Goal: Information Seeking & Learning: Find specific fact

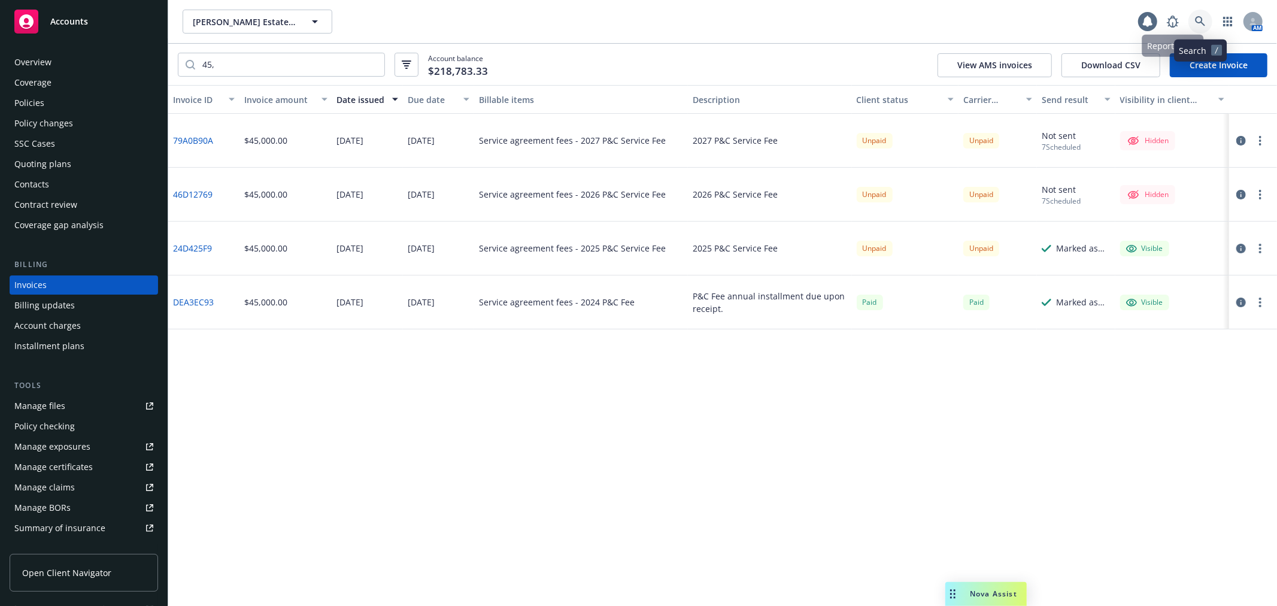
click at [1204, 26] on icon at bounding box center [1200, 21] width 11 height 11
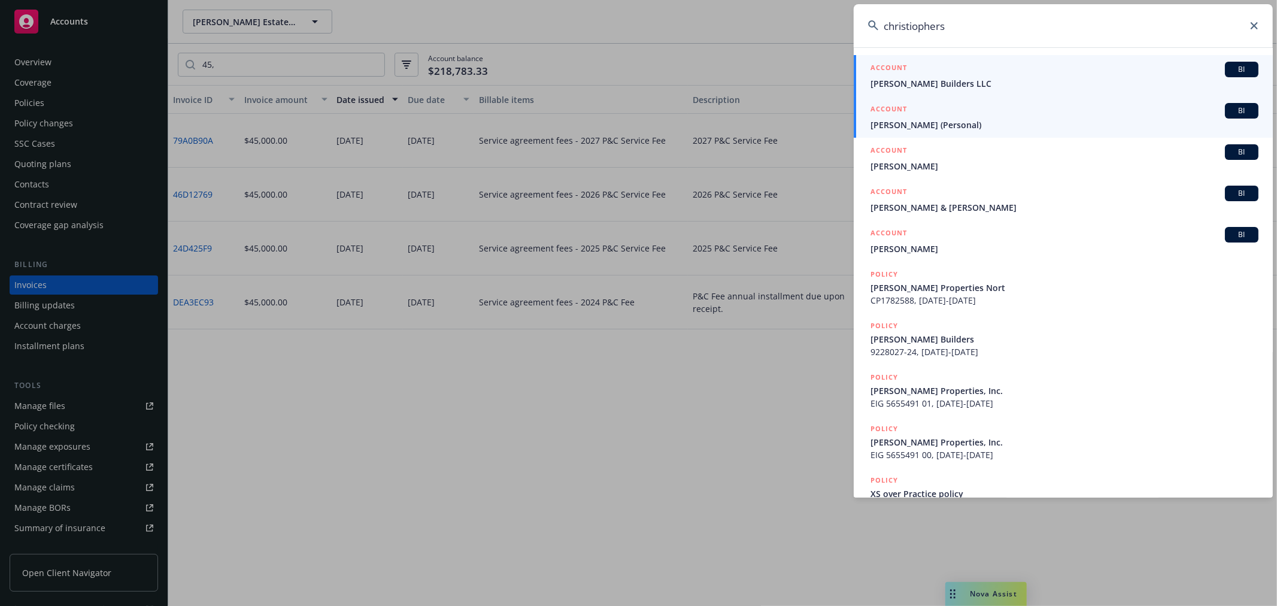
type input "christiophers"
click at [988, 78] on span "Christopherson Builders LLC" at bounding box center [1065, 83] width 388 height 13
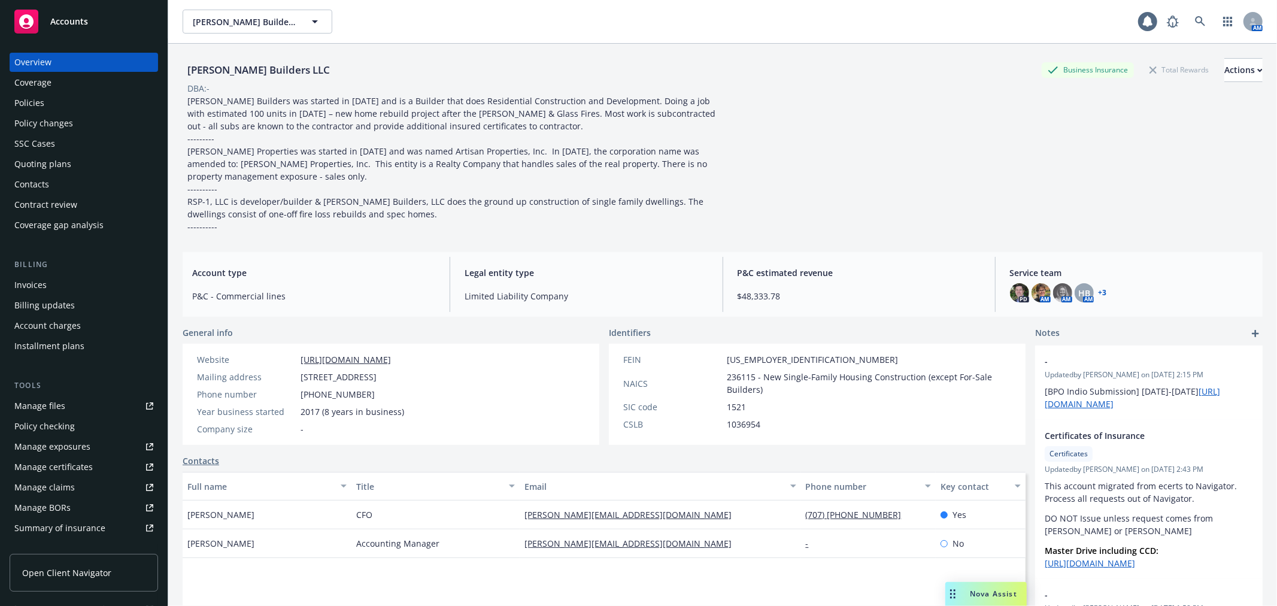
click at [76, 104] on div "Policies" at bounding box center [83, 102] width 139 height 19
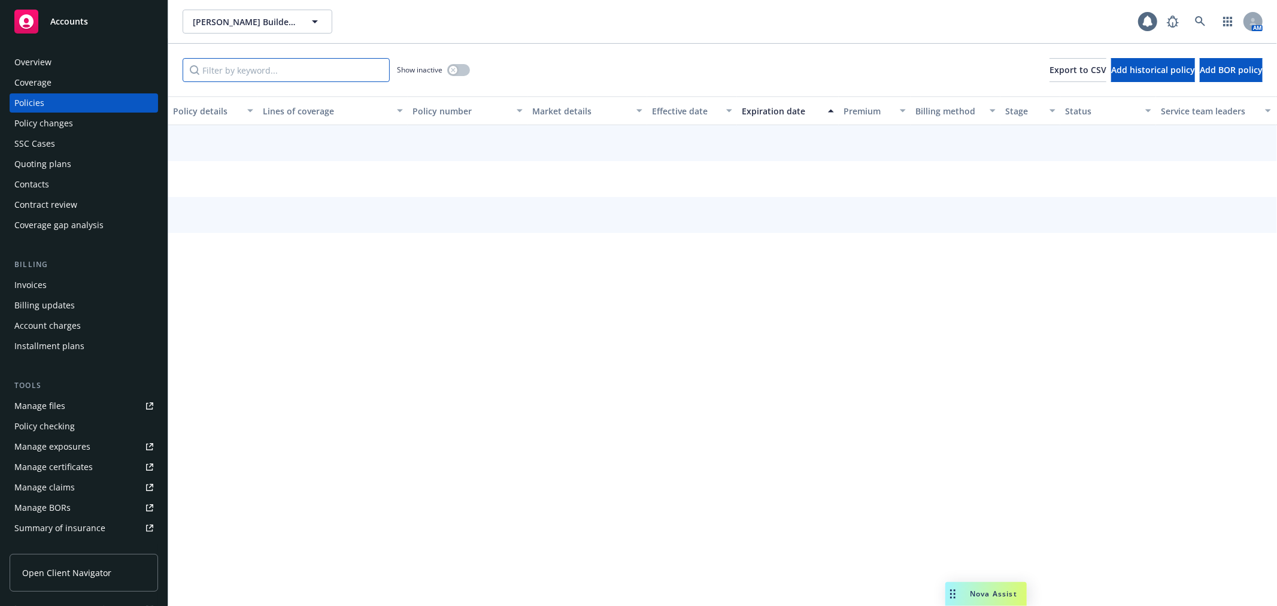
click at [286, 65] on input "Filter by keyword..." at bounding box center [286, 70] width 207 height 24
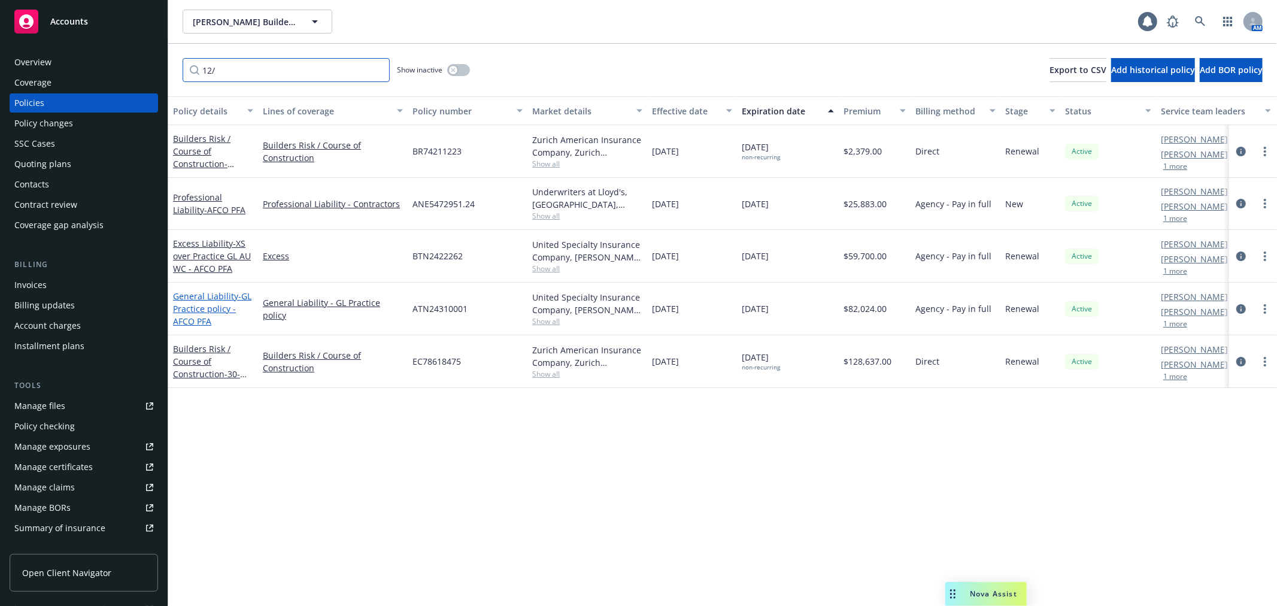
type input "12/"
click at [232, 308] on span "- GL Practice policy - AFCO PFA" at bounding box center [212, 308] width 78 height 37
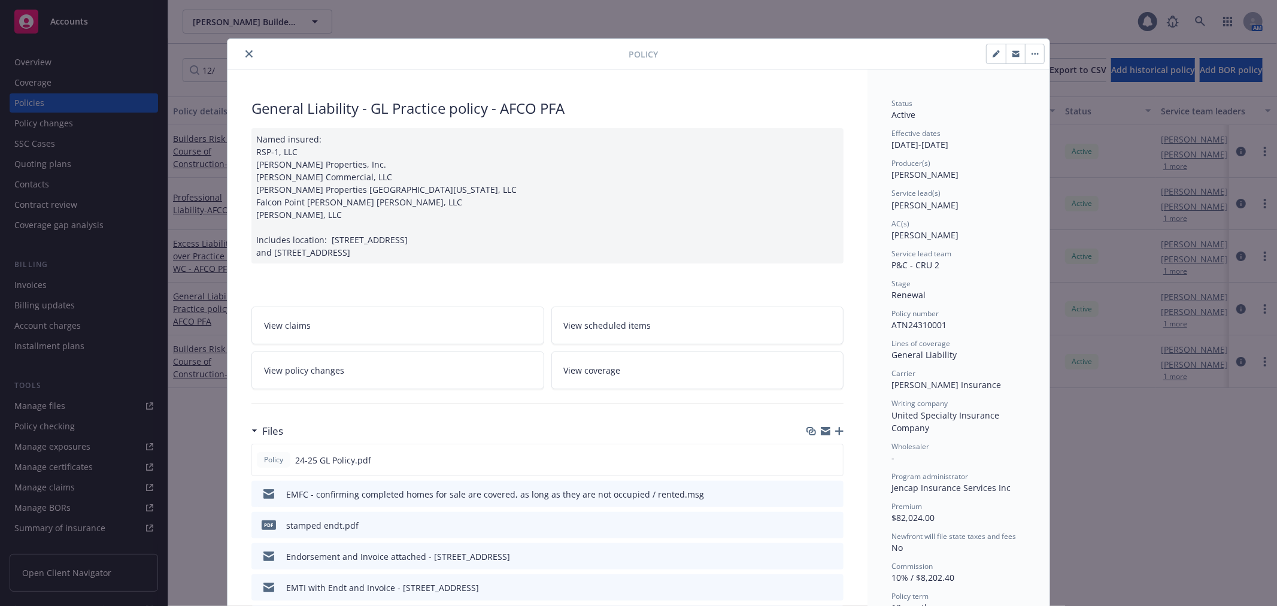
click at [246, 54] on icon "close" at bounding box center [248, 53] width 7 height 7
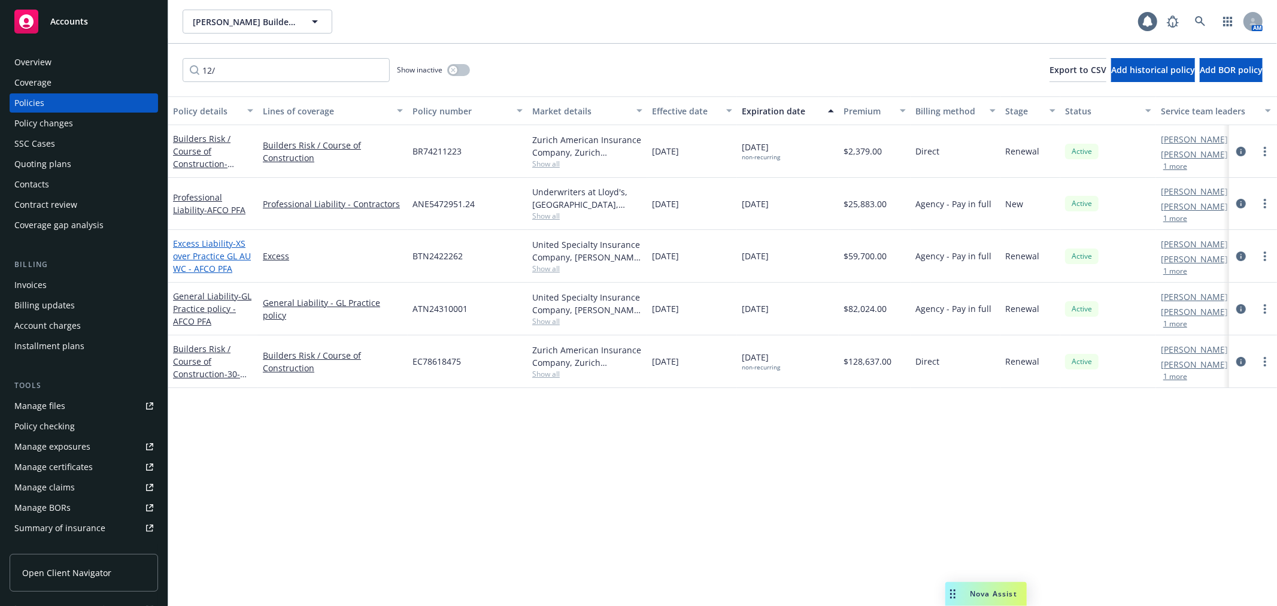
click at [211, 247] on link "Excess Liability - XS over Practice GL AU WC - AFCO PFA" at bounding box center [212, 256] width 78 height 37
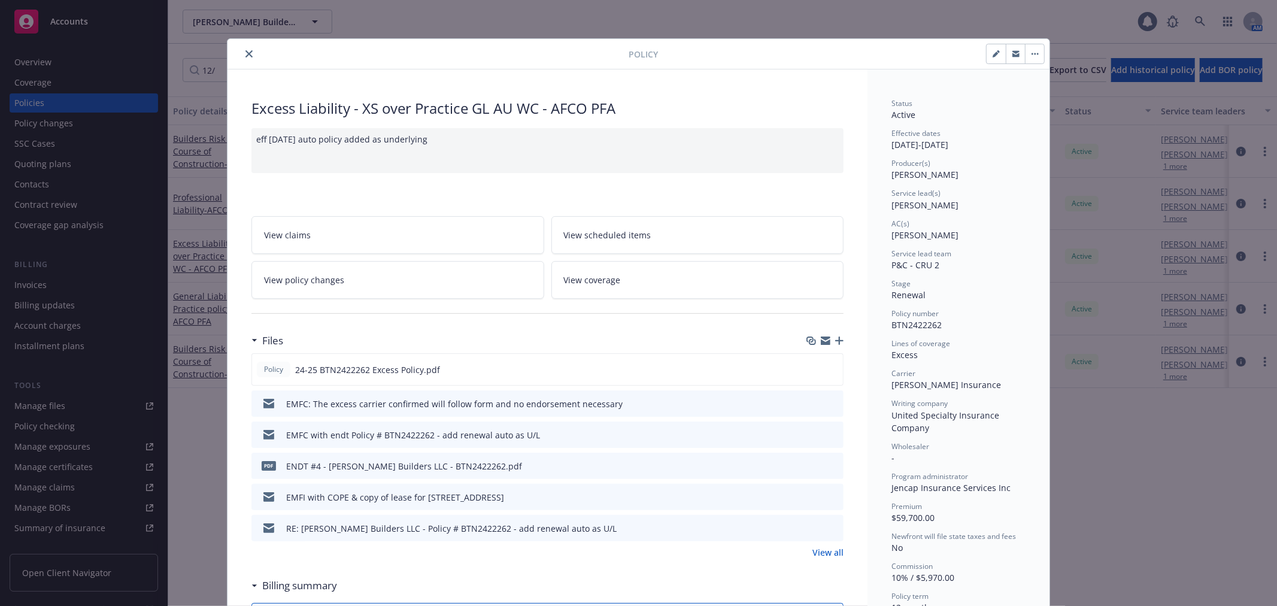
click at [351, 279] on link "View policy changes" at bounding box center [397, 280] width 293 height 38
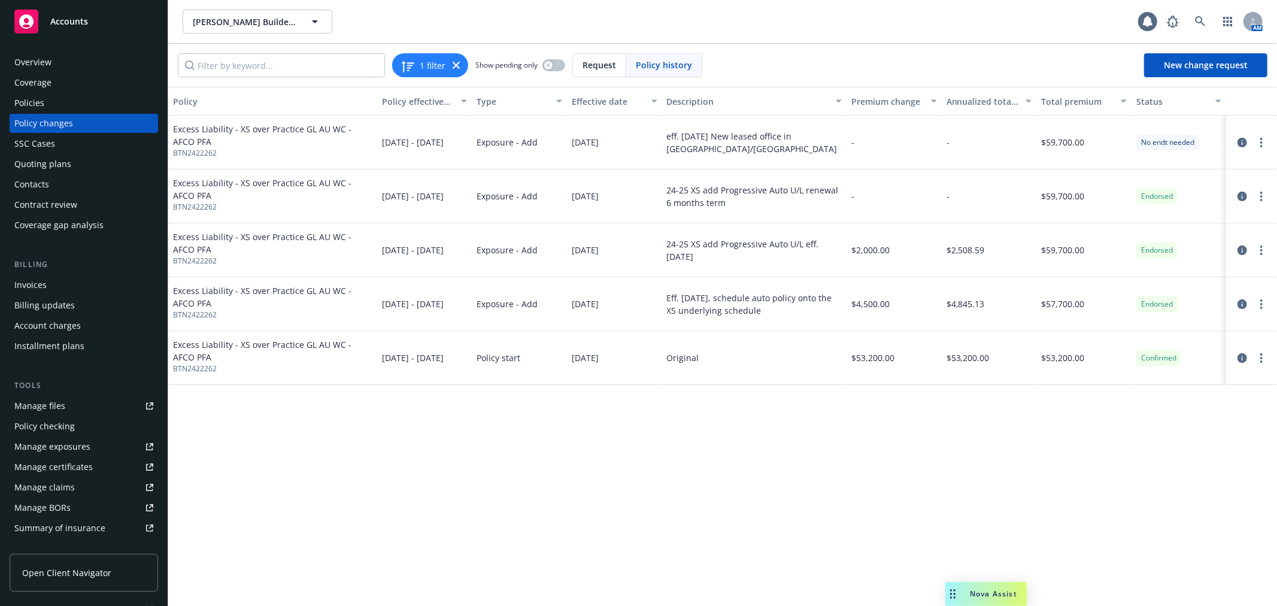
click at [67, 99] on div "Policies" at bounding box center [83, 102] width 139 height 19
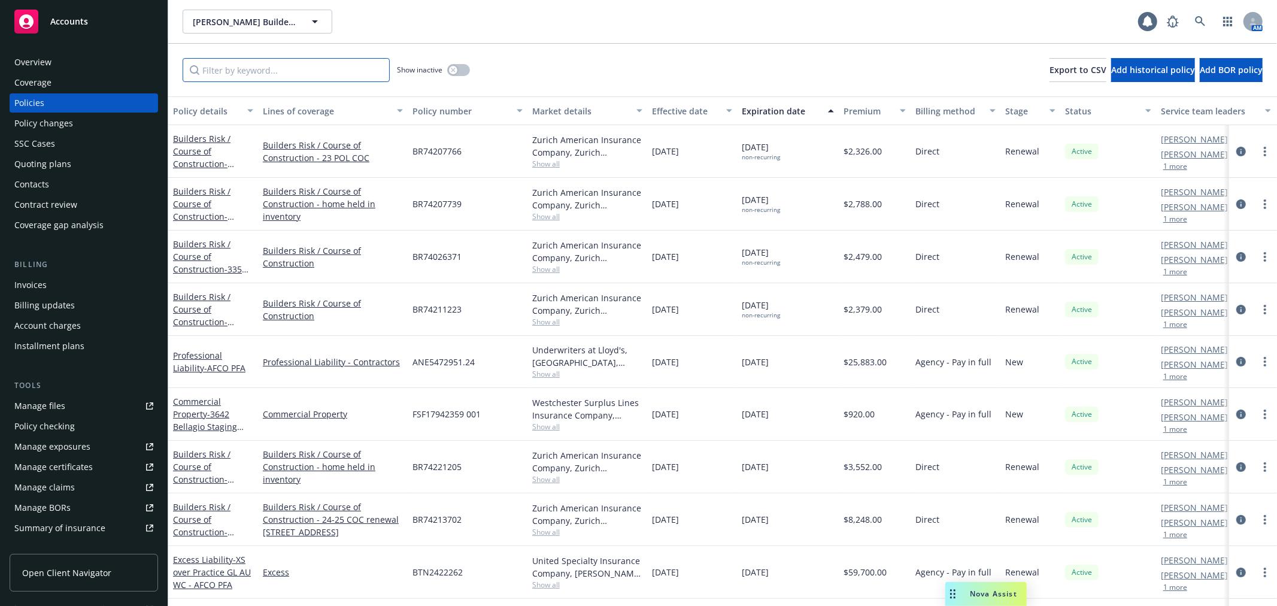
click at [199, 75] on input "Filter by keyword..." at bounding box center [286, 70] width 207 height 24
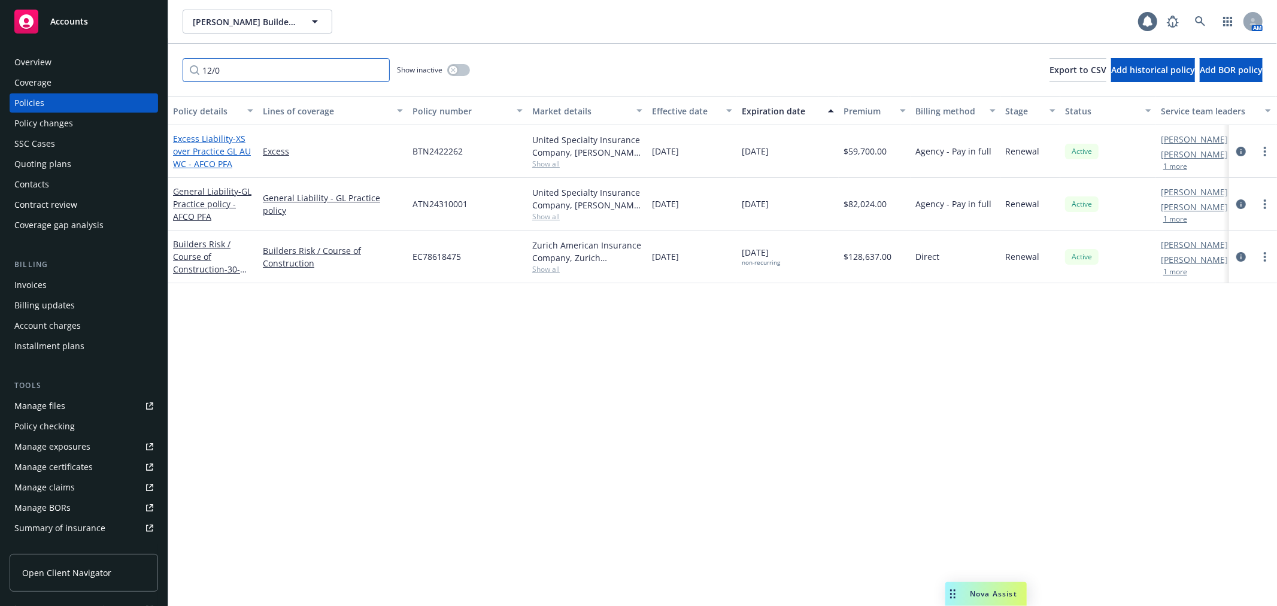
type input "12/0"
click at [210, 139] on link "Excess Liability - XS over Practice GL AU WC - AFCO PFA" at bounding box center [212, 151] width 78 height 37
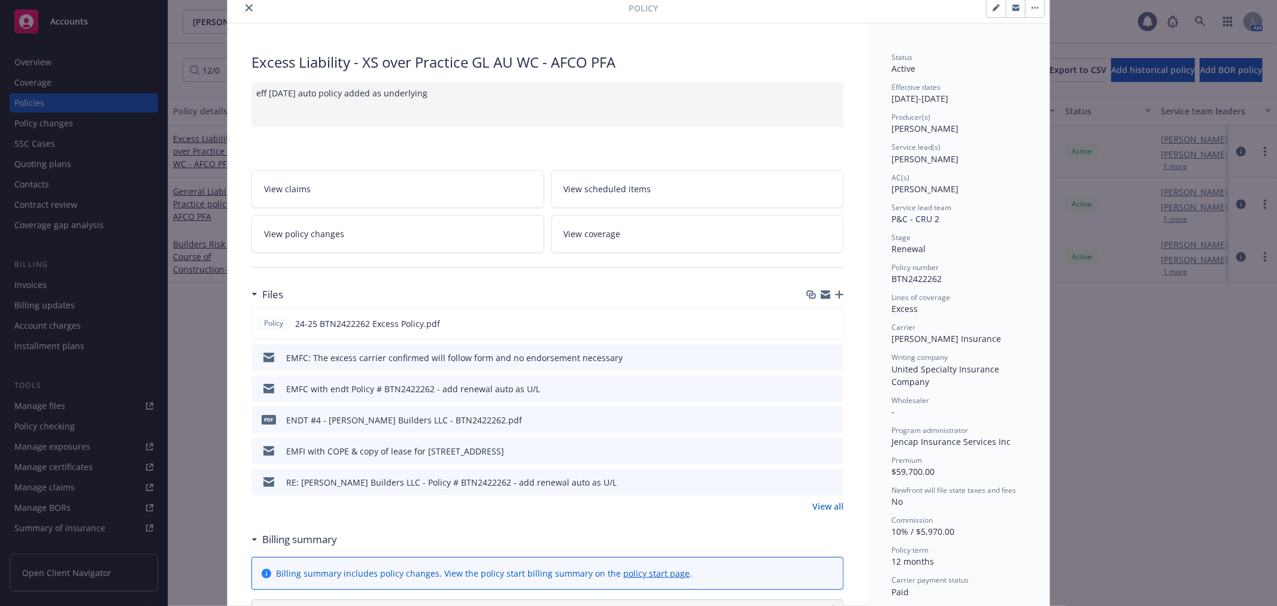
scroll to position [36, 0]
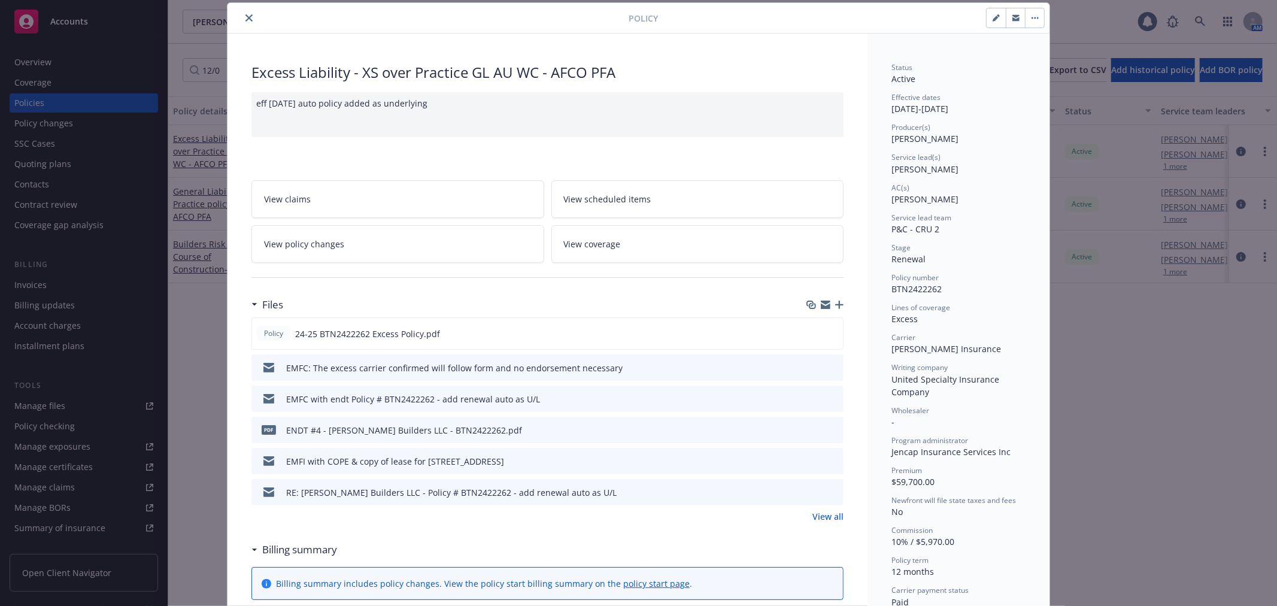
click at [245, 18] on icon "close" at bounding box center [248, 17] width 7 height 7
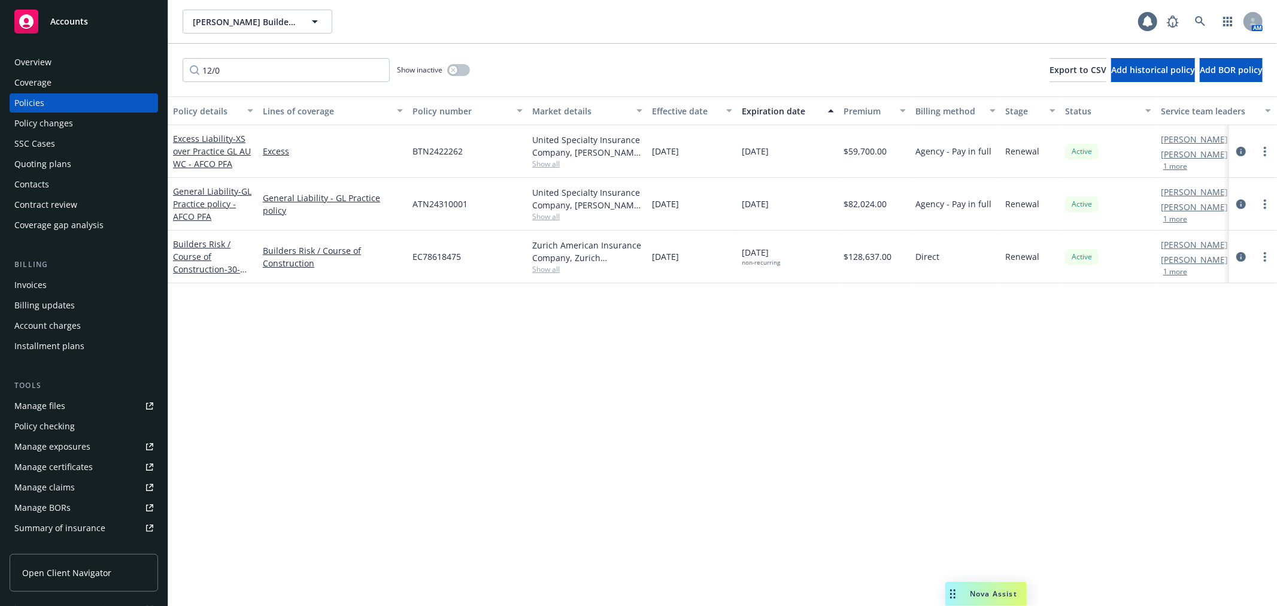
click at [202, 196] on div "General Liability - GL Practice policy - AFCO PFA" at bounding box center [213, 204] width 80 height 38
click at [200, 201] on span "- GL Practice policy - AFCO PFA" at bounding box center [212, 204] width 78 height 37
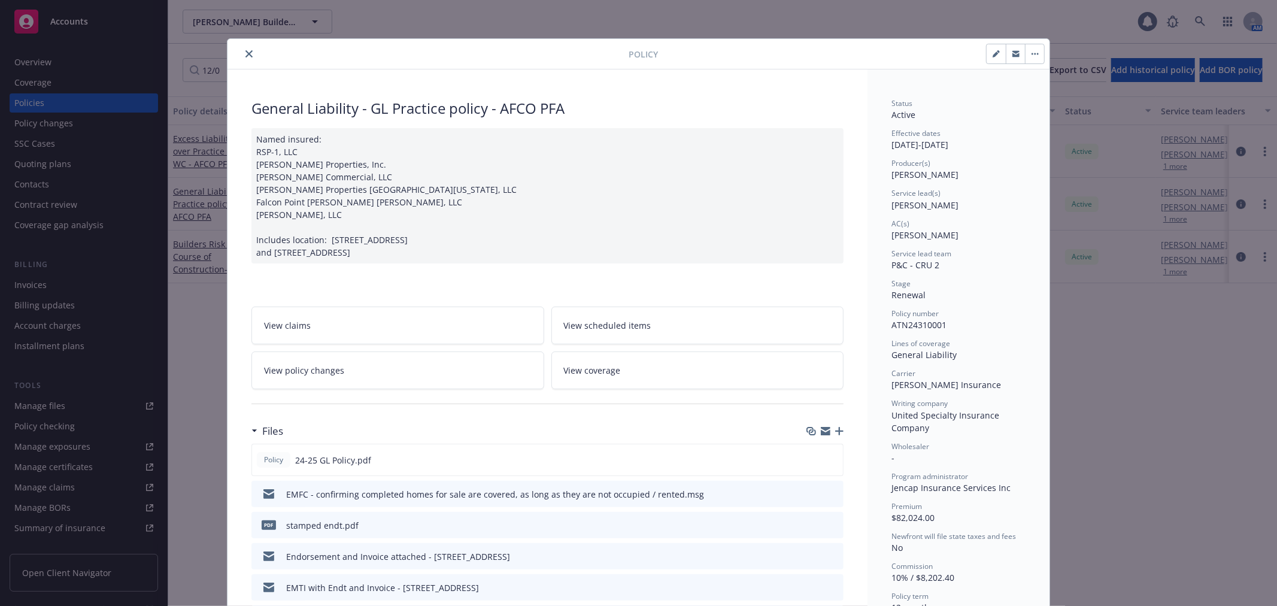
click at [245, 55] on icon "close" at bounding box center [248, 53] width 7 height 7
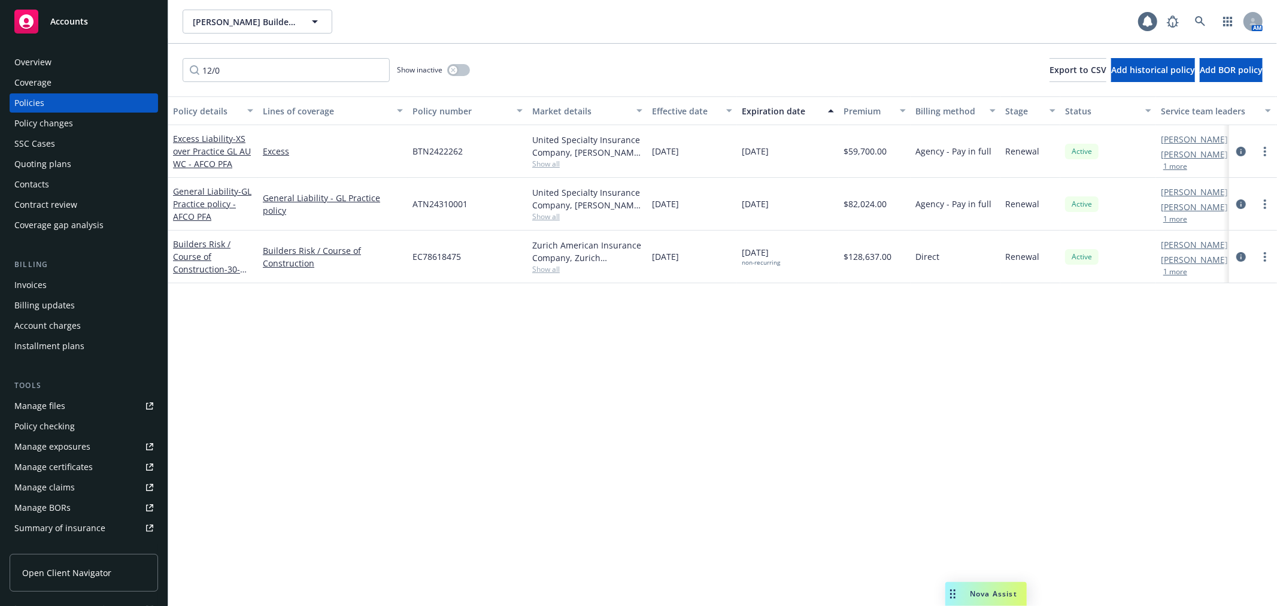
click at [111, 168] on div "Quoting plans" at bounding box center [83, 163] width 139 height 19
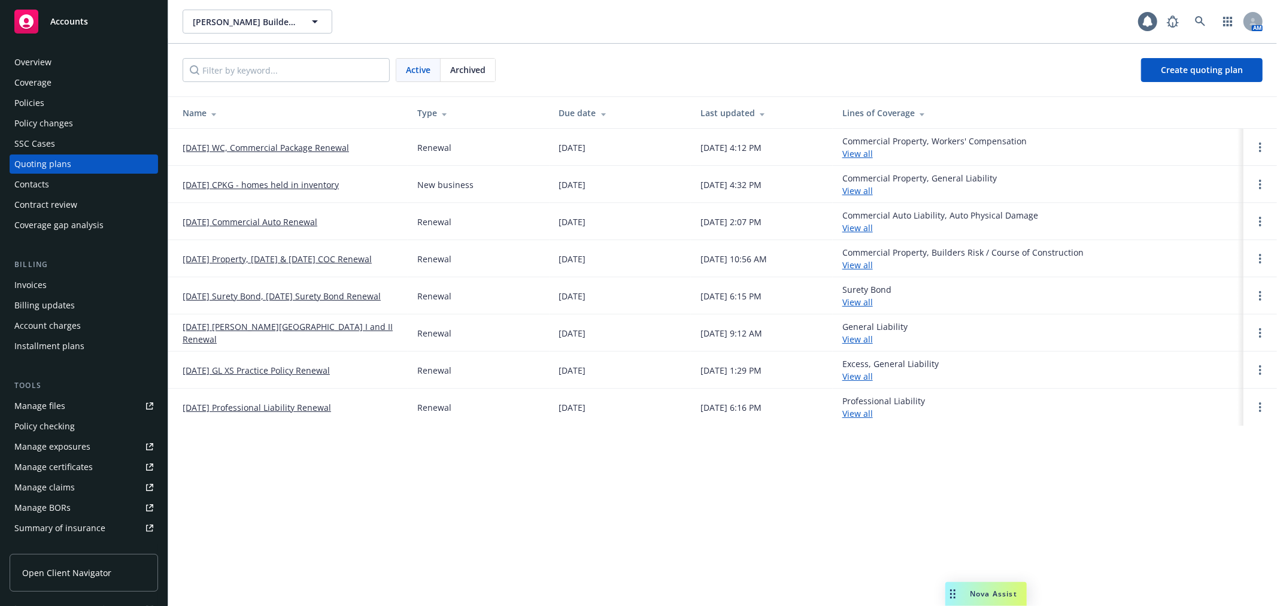
click at [262, 368] on link "12/05/25 GL XS Practice Policy Renewal" at bounding box center [256, 370] width 147 height 13
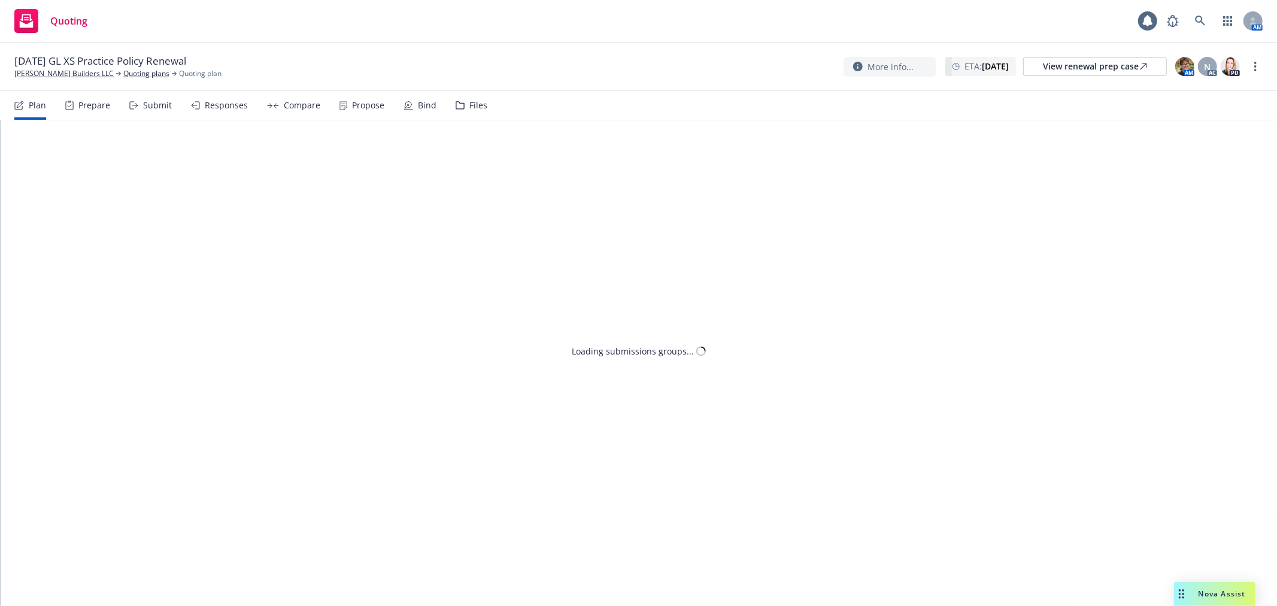
click at [153, 101] on div "Submit" at bounding box center [157, 106] width 29 height 10
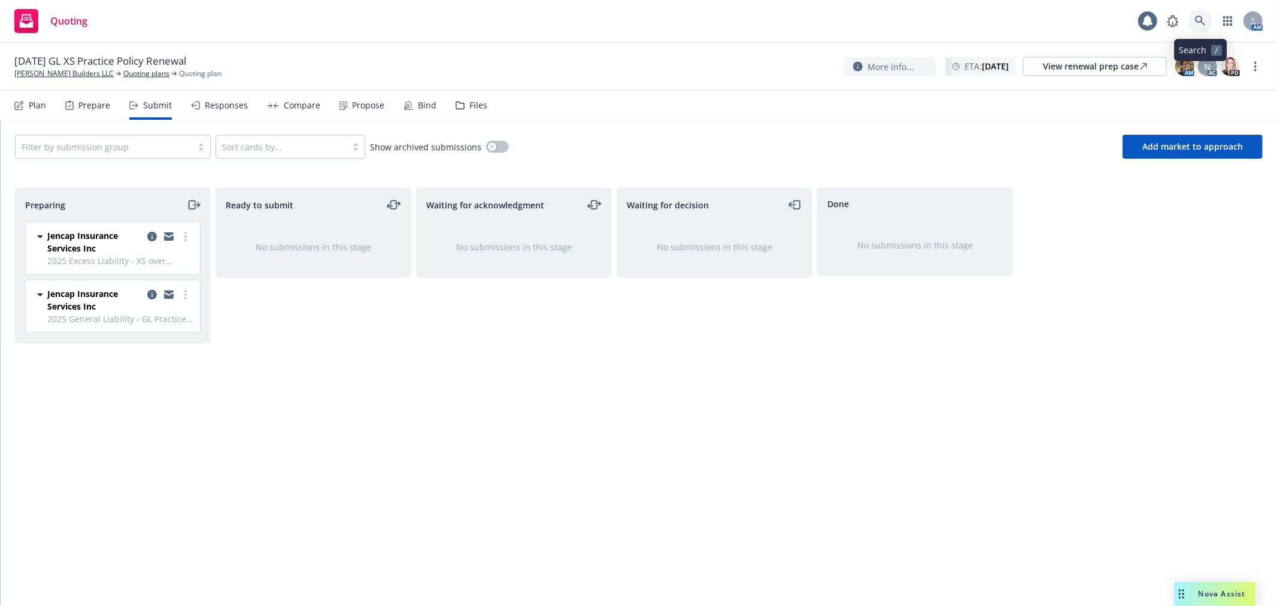
click at [1206, 25] on link at bounding box center [1200, 21] width 24 height 24
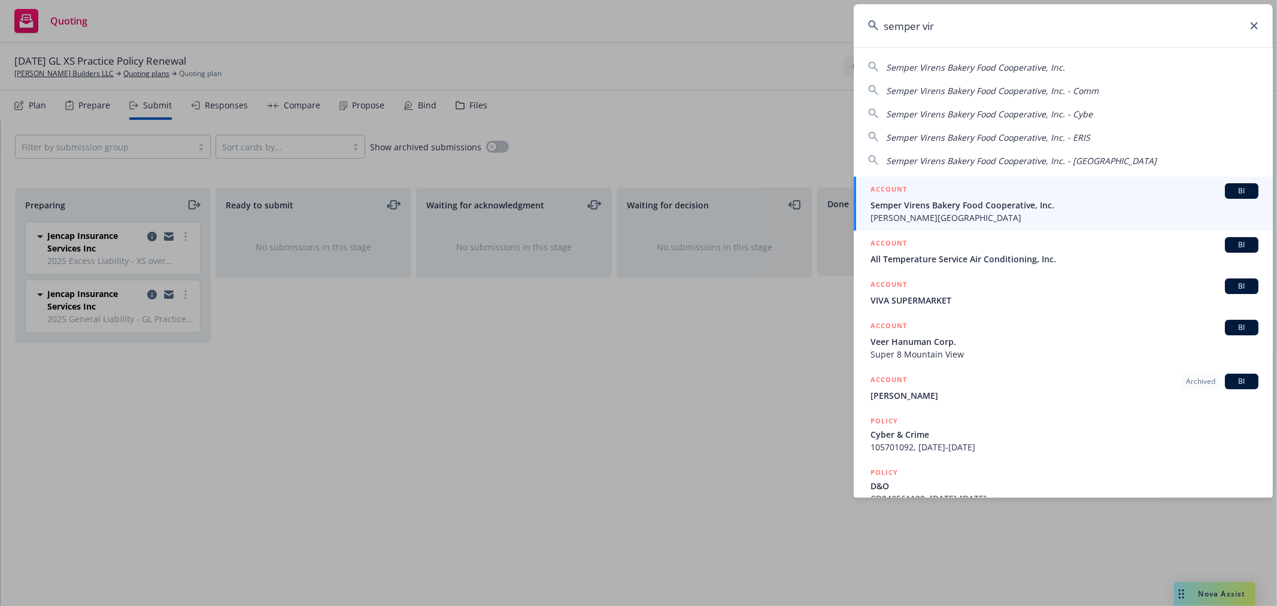
type input "semper vir"
click at [923, 202] on span "Semper Virens Bakery Food Cooperative, Inc." at bounding box center [1065, 205] width 388 height 13
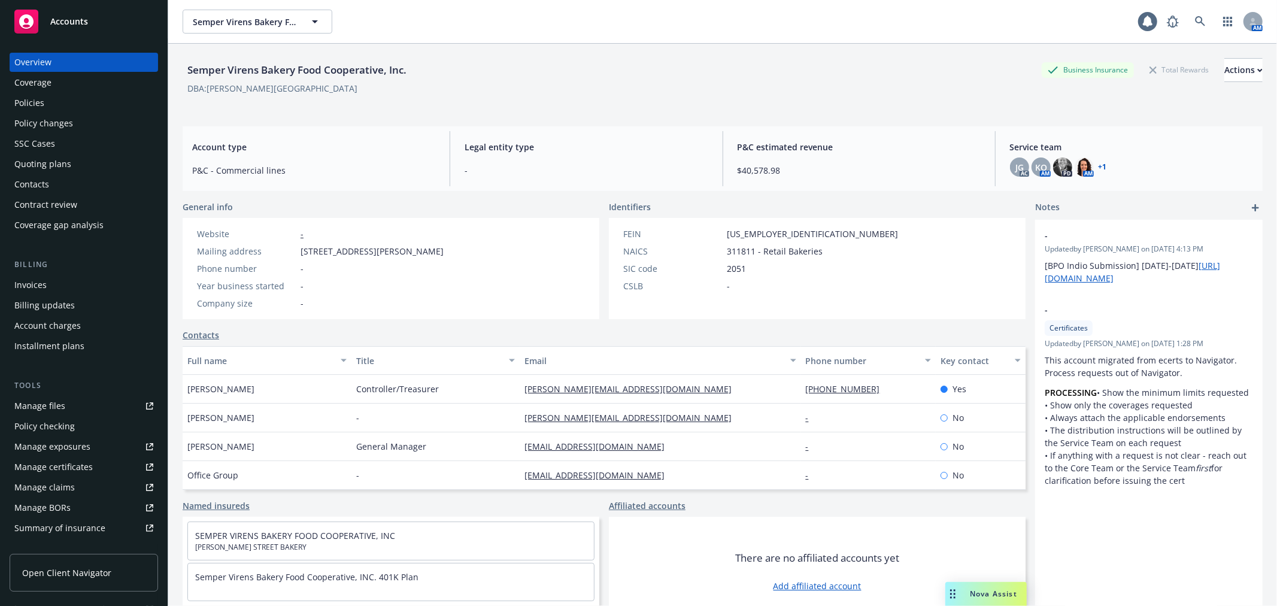
click at [81, 158] on div "Quoting plans" at bounding box center [83, 163] width 139 height 19
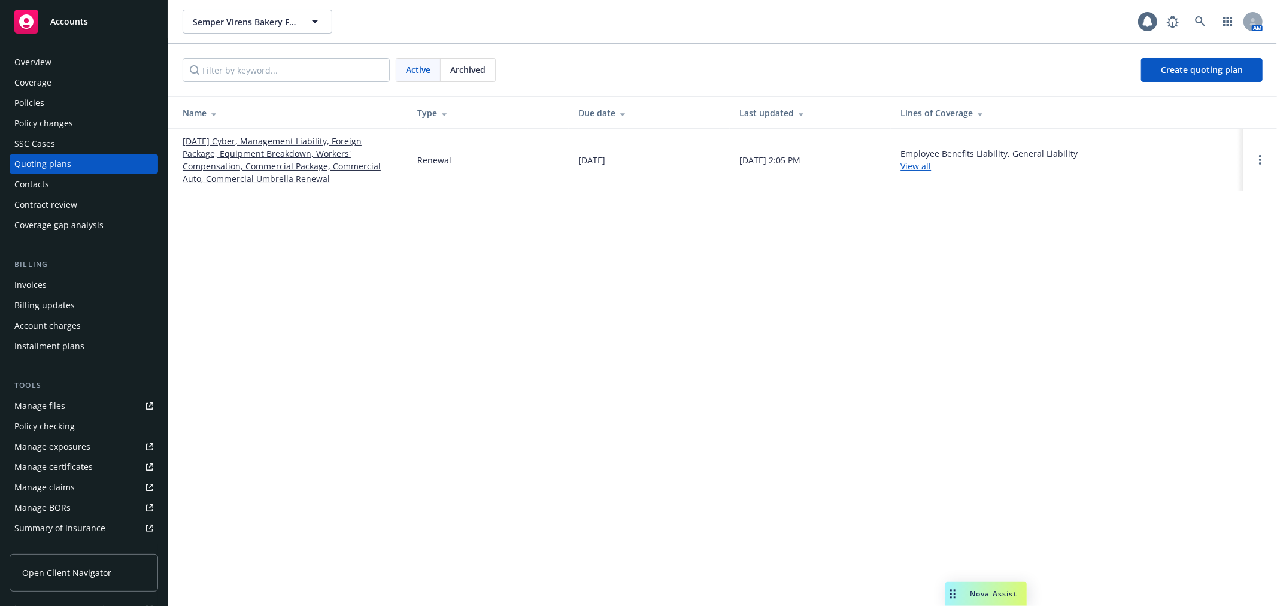
click at [219, 151] on link "11/01/25 Cyber, Management Liability, Foreign Package, Equipment Breakdown, Wor…" at bounding box center [291, 160] width 216 height 50
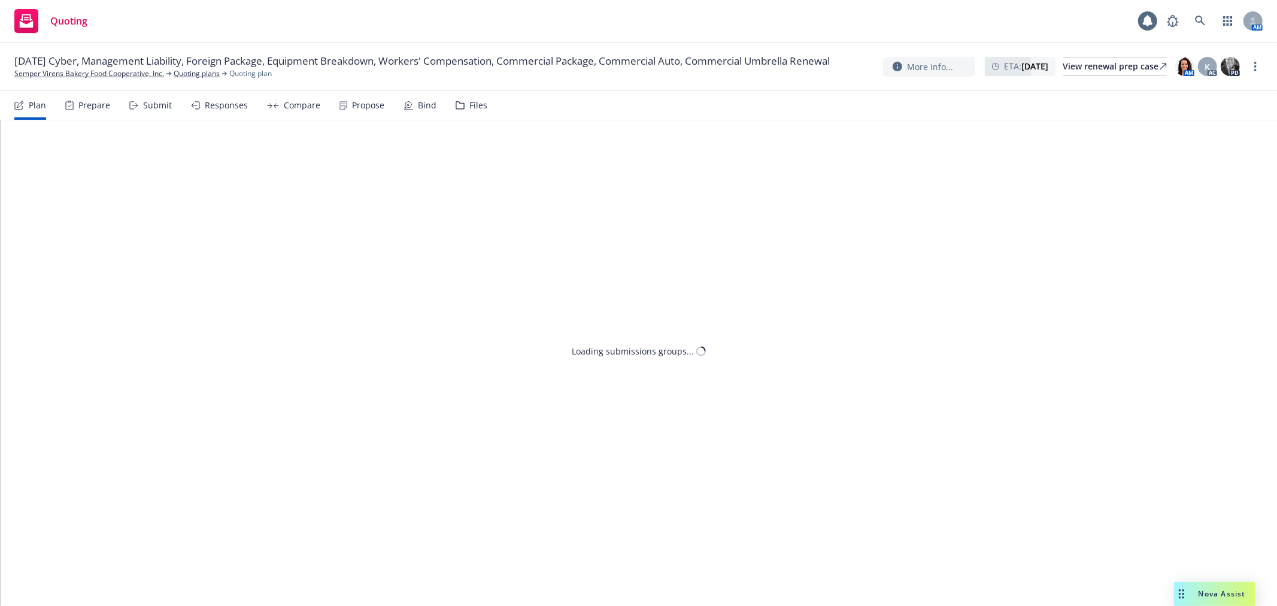
click at [154, 105] on div "Submit" at bounding box center [157, 106] width 29 height 10
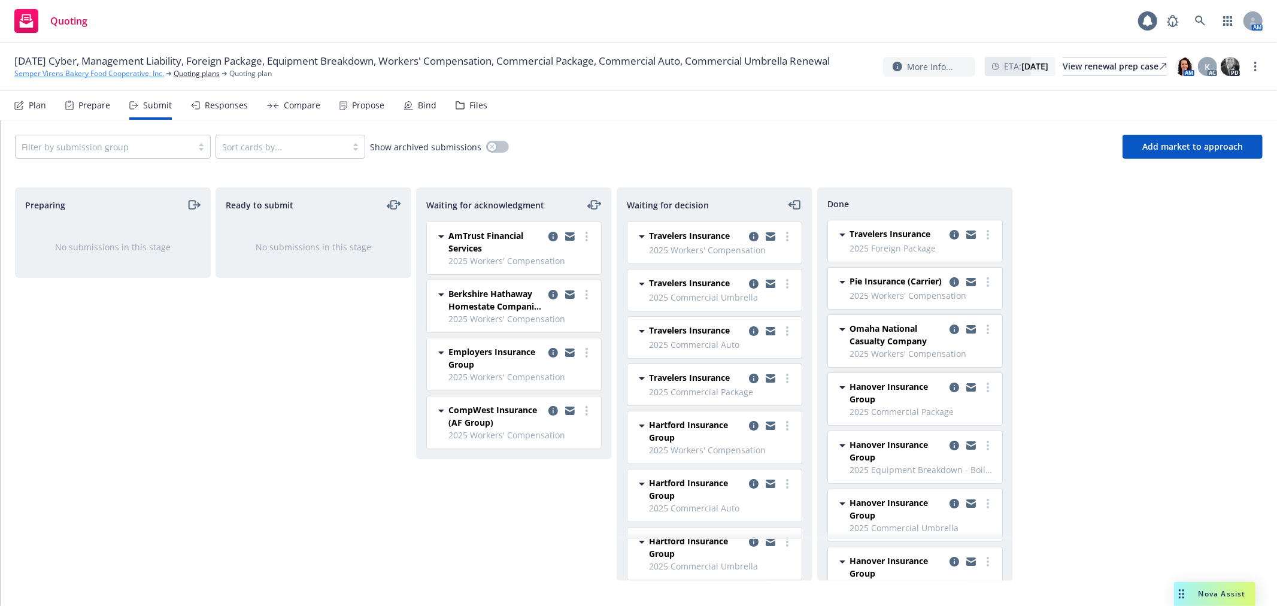
click at [96, 79] on link "Semper Virens Bakery Food Cooperative, Inc." at bounding box center [89, 73] width 150 height 11
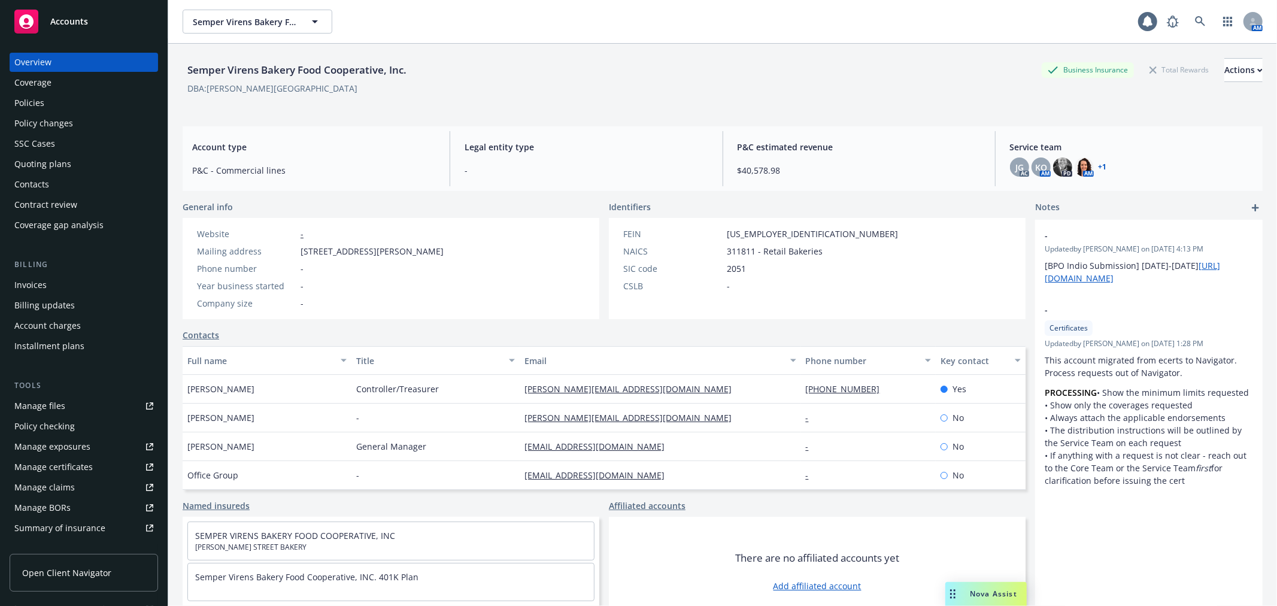
click at [90, 122] on div "Policy changes" at bounding box center [83, 123] width 139 height 19
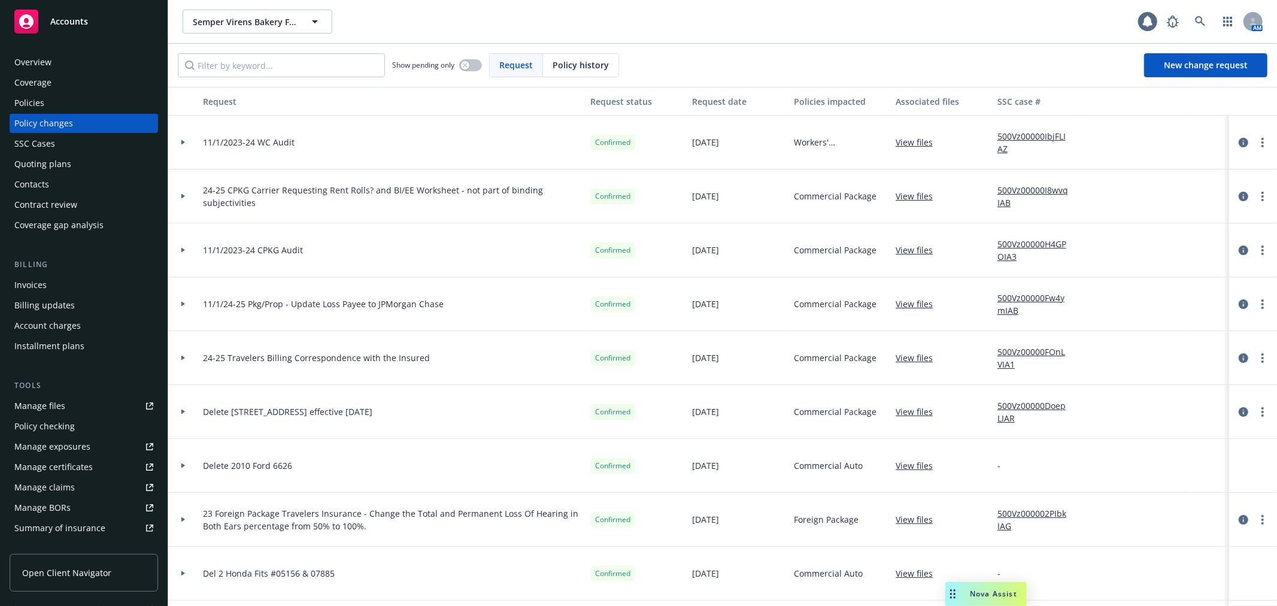
click at [87, 145] on div "SSC Cases" at bounding box center [83, 143] width 139 height 19
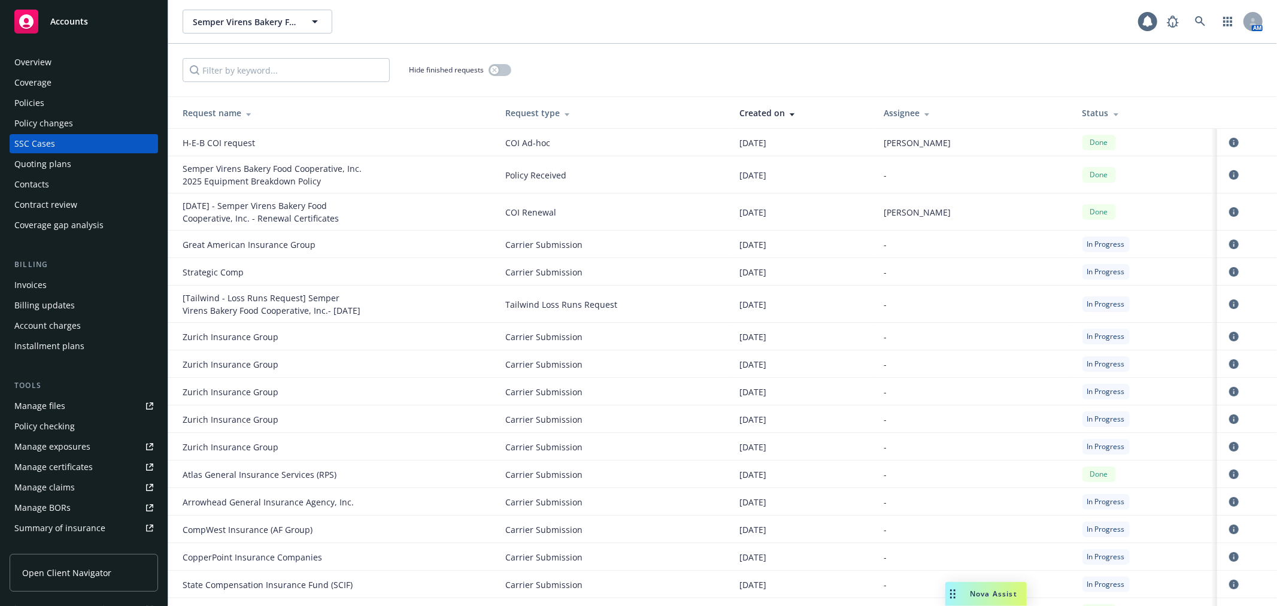
click at [898, 110] on div "Assignee" at bounding box center [973, 113] width 179 height 13
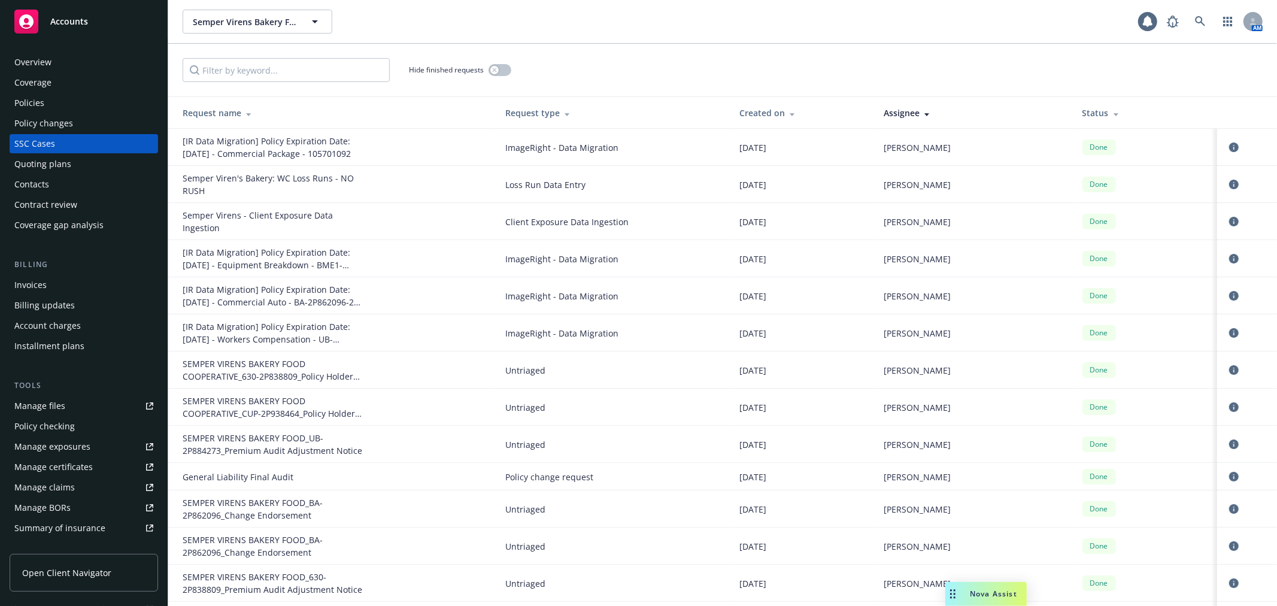
click at [896, 111] on div "Assignee" at bounding box center [973, 113] width 179 height 13
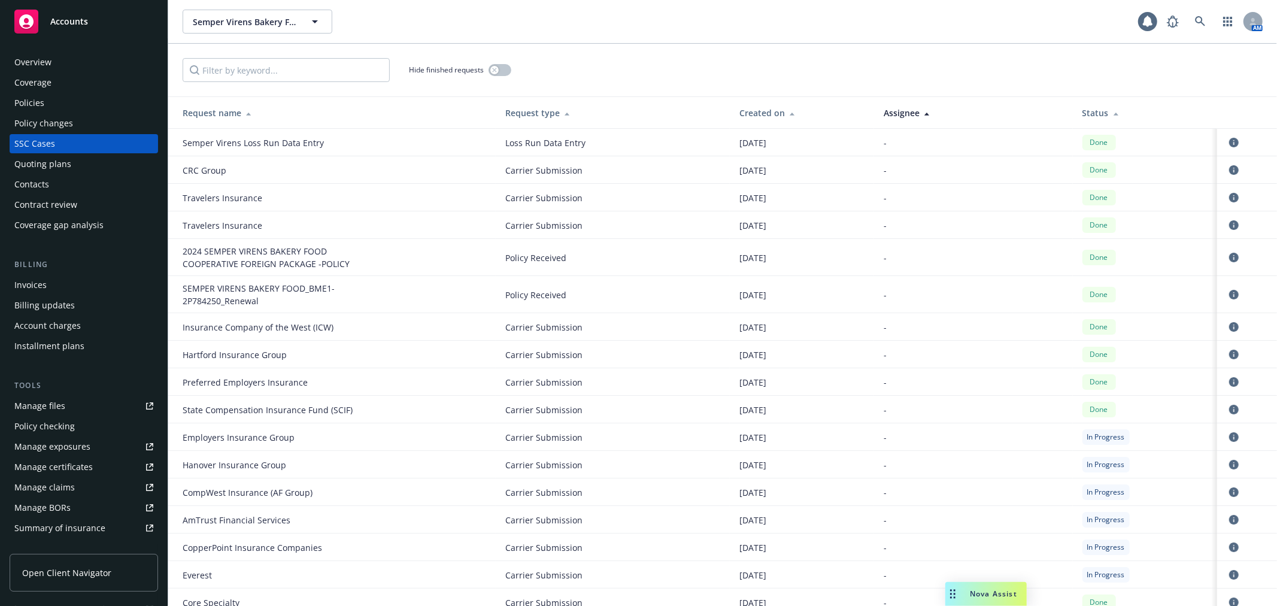
click at [903, 110] on div "Assignee" at bounding box center [973, 113] width 179 height 13
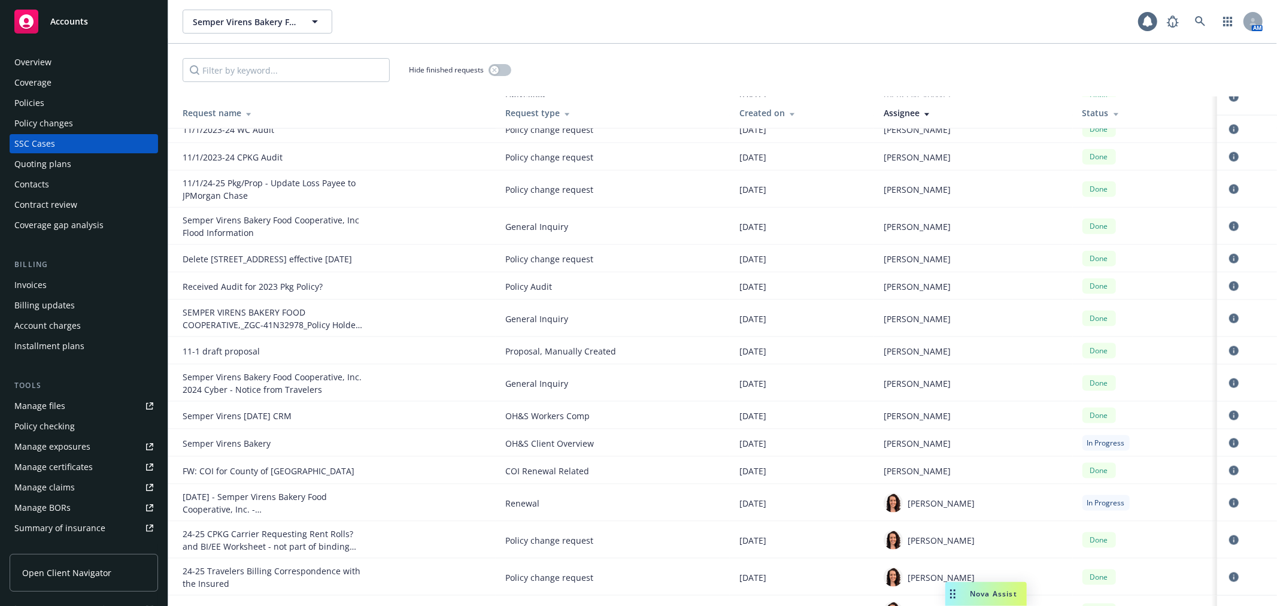
scroll to position [1264, 0]
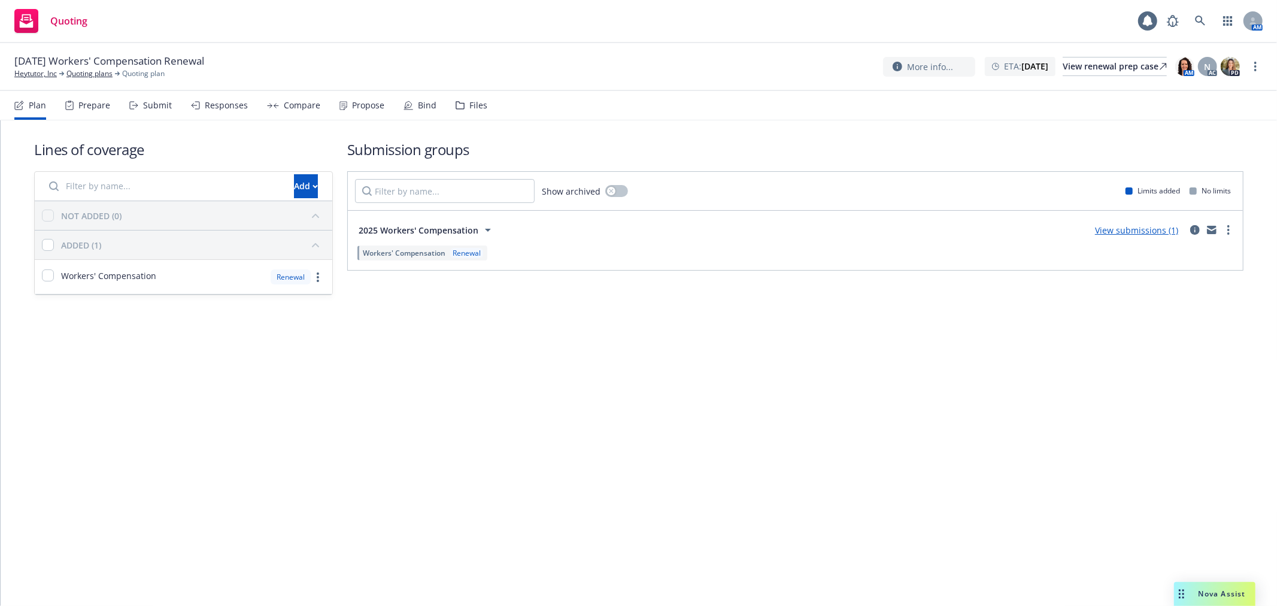
click at [469, 104] on div "Files" at bounding box center [478, 106] width 18 height 10
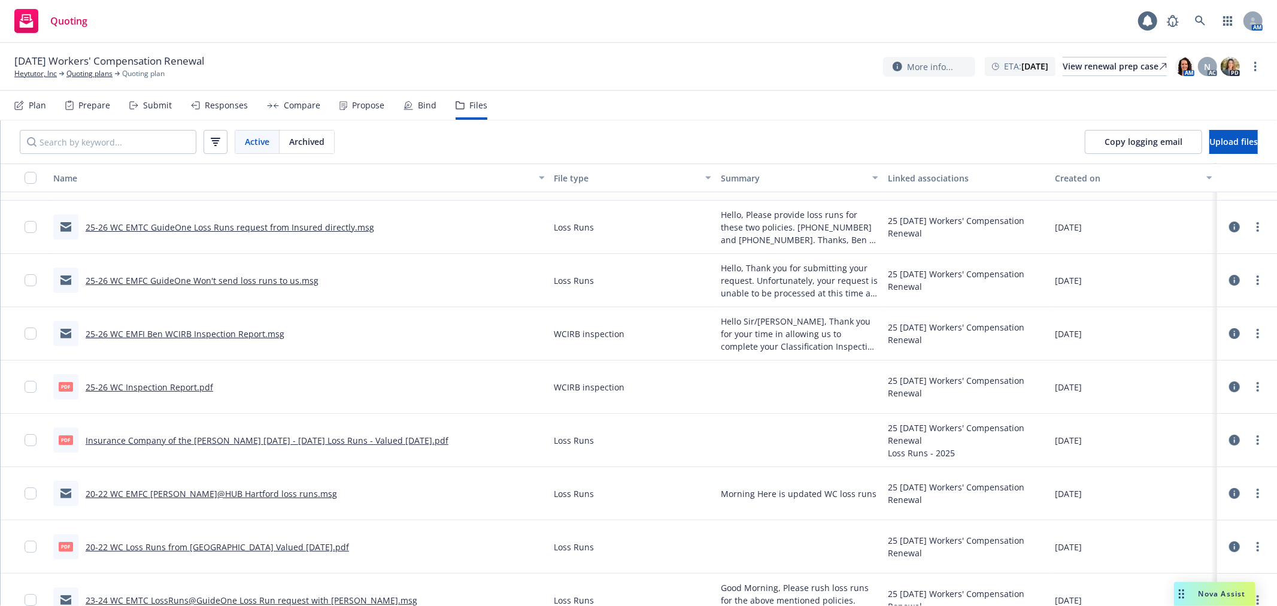
scroll to position [66, 0]
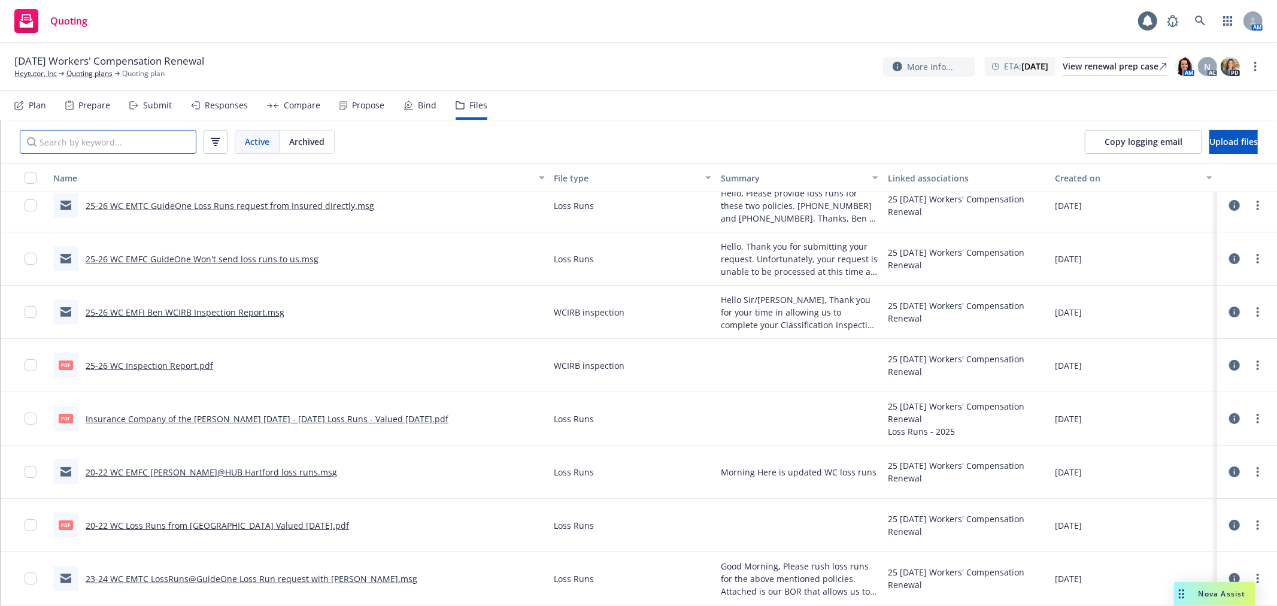
click at [145, 145] on input "Search by keyword..." at bounding box center [108, 142] width 177 height 24
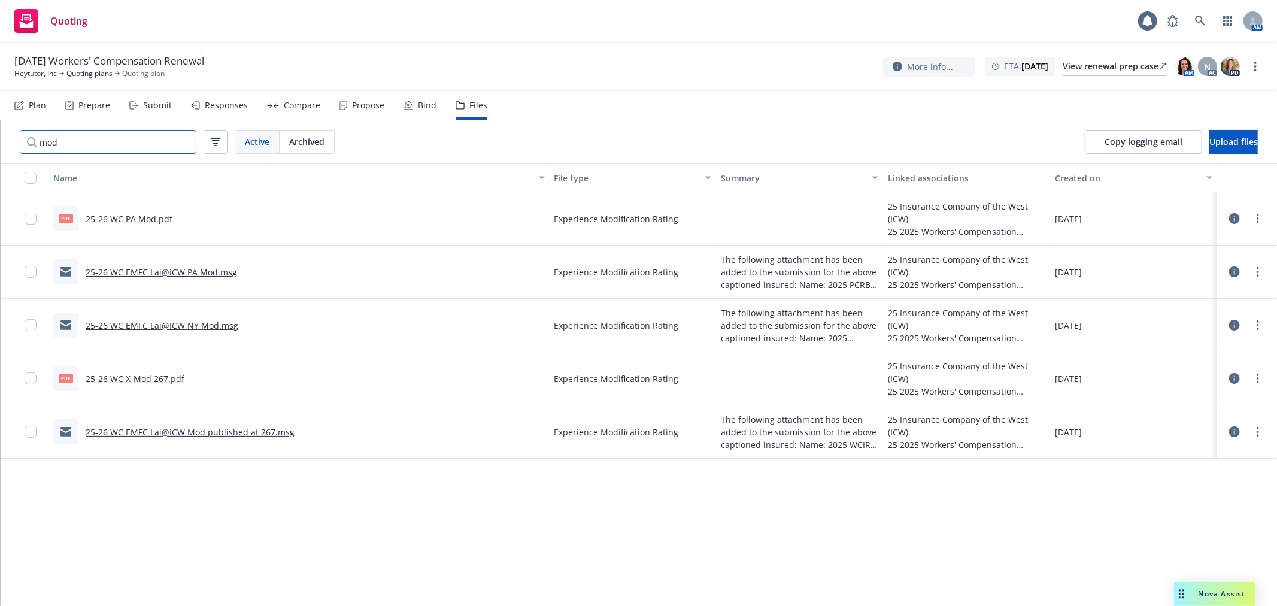
type input "mod"
click at [32, 74] on link "Heytutor, Inc" at bounding box center [35, 73] width 43 height 11
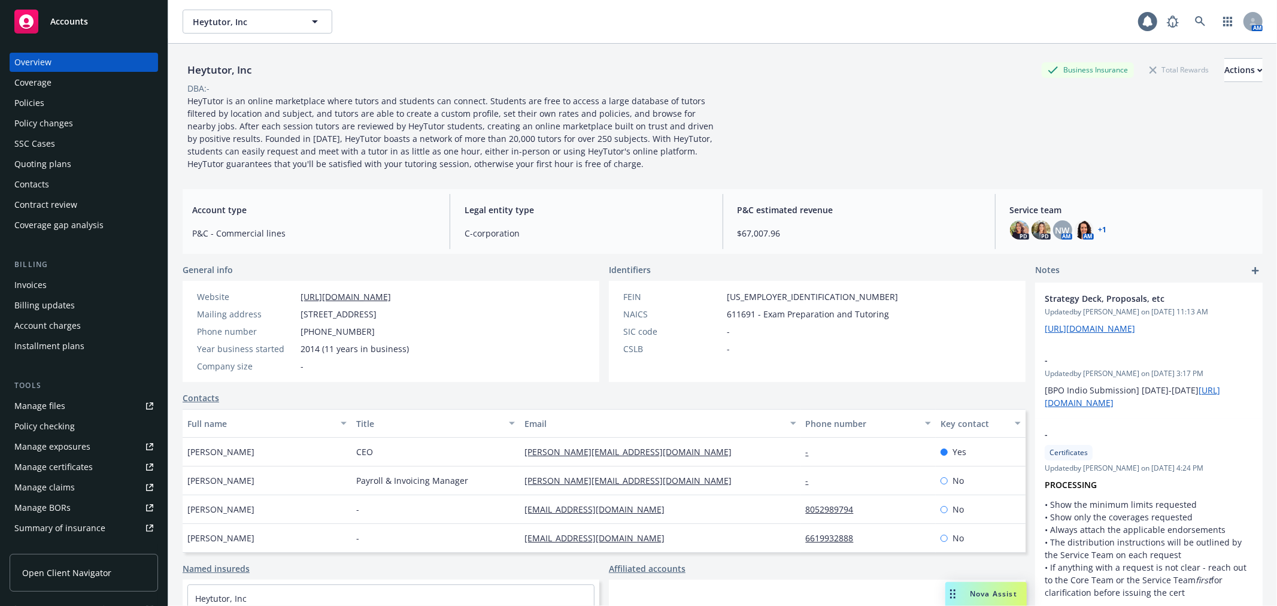
click at [44, 104] on div "Policies" at bounding box center [83, 102] width 139 height 19
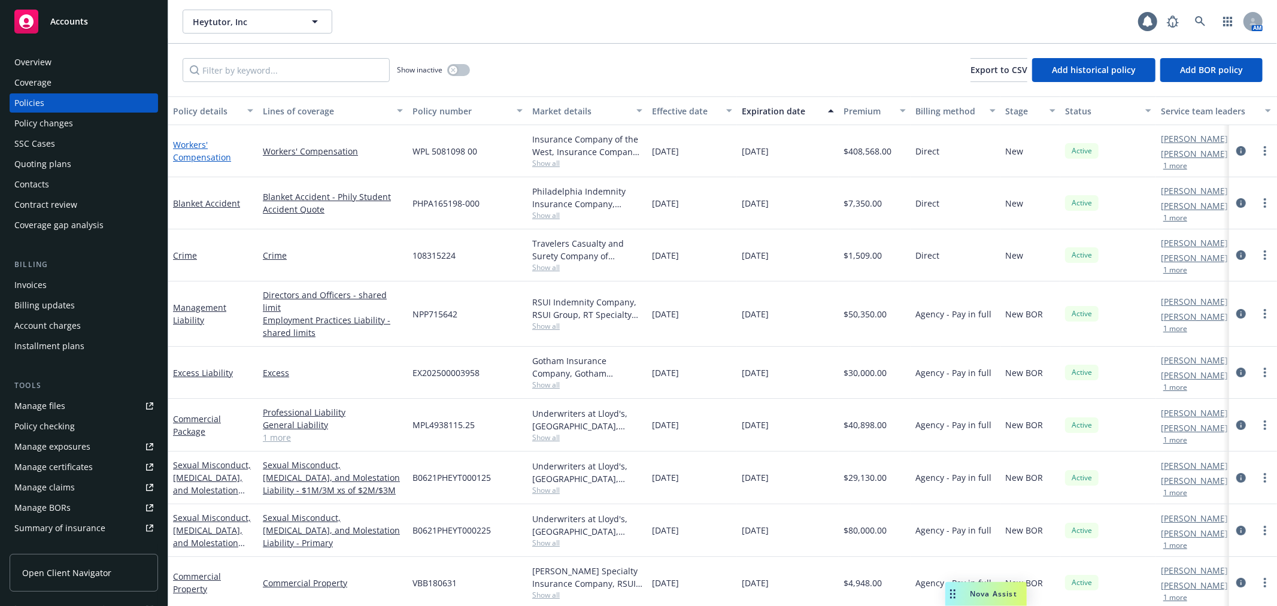
click at [205, 153] on link "Workers' Compensation" at bounding box center [202, 151] width 58 height 24
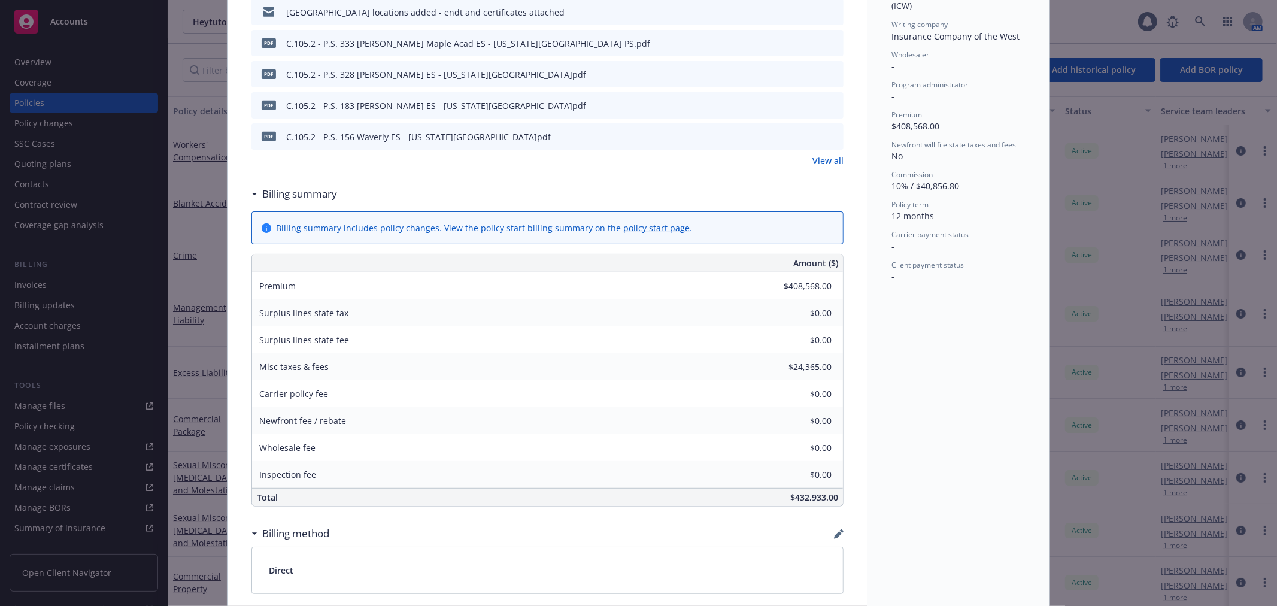
scroll to position [399, 0]
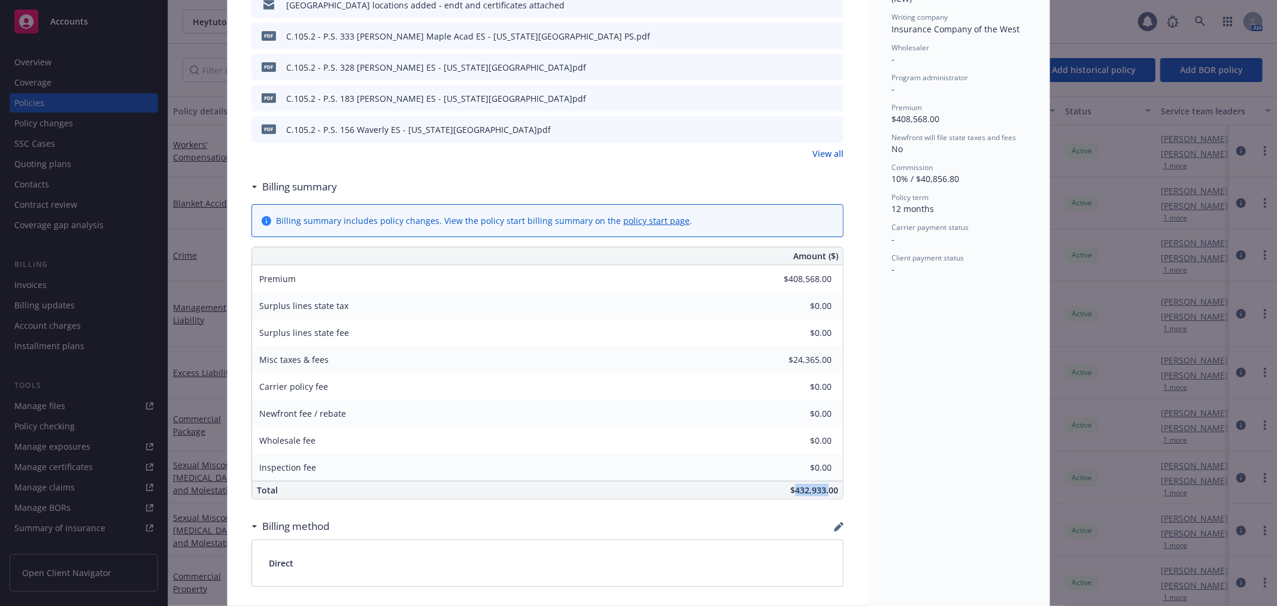
drag, startPoint x: 790, startPoint y: 488, endPoint x: 823, endPoint y: 492, distance: 32.5
click at [823, 492] on span "$432,933.00" at bounding box center [814, 489] width 48 height 11
copy span "432,933."
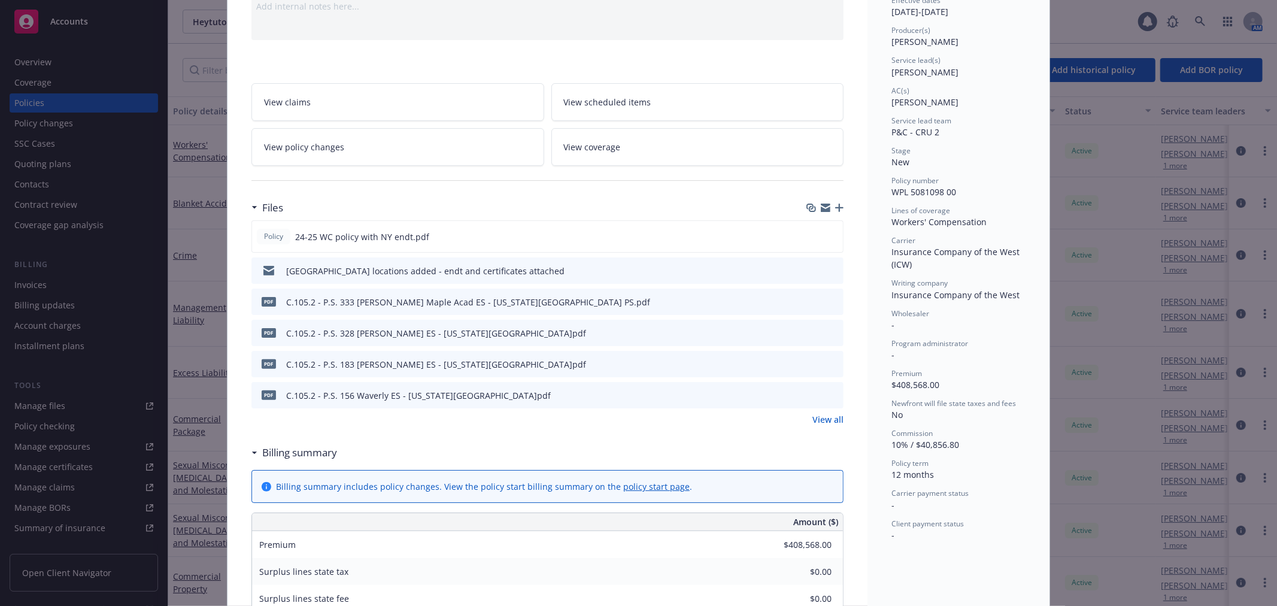
scroll to position [0, 0]
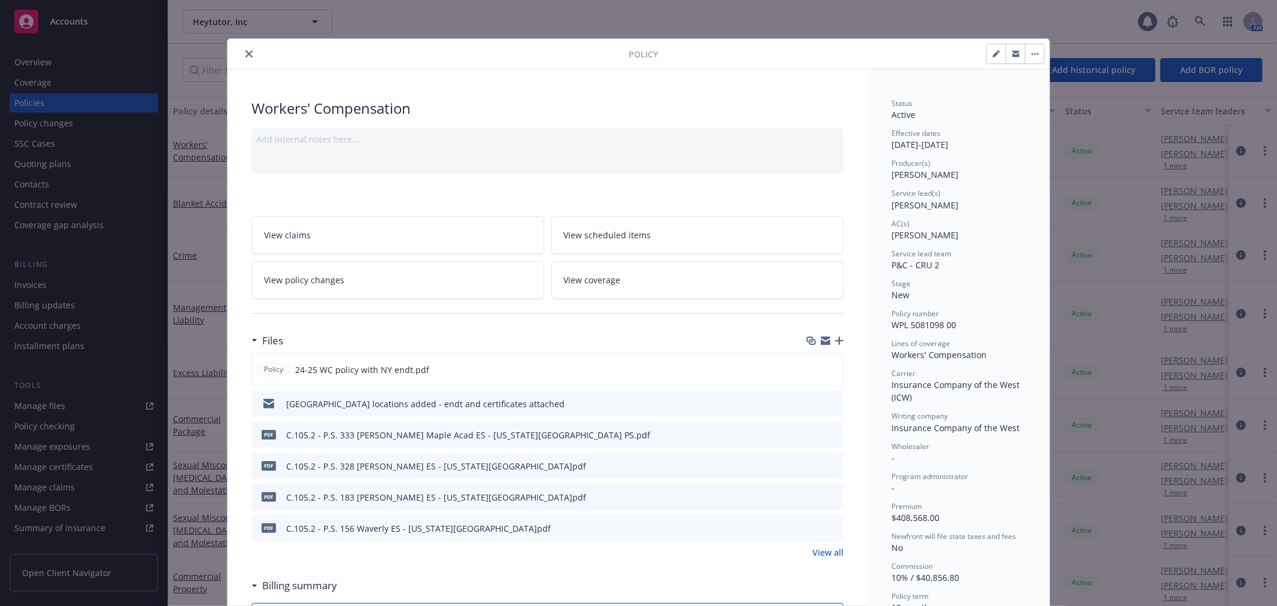
click at [381, 273] on link "View policy changes" at bounding box center [397, 280] width 293 height 38
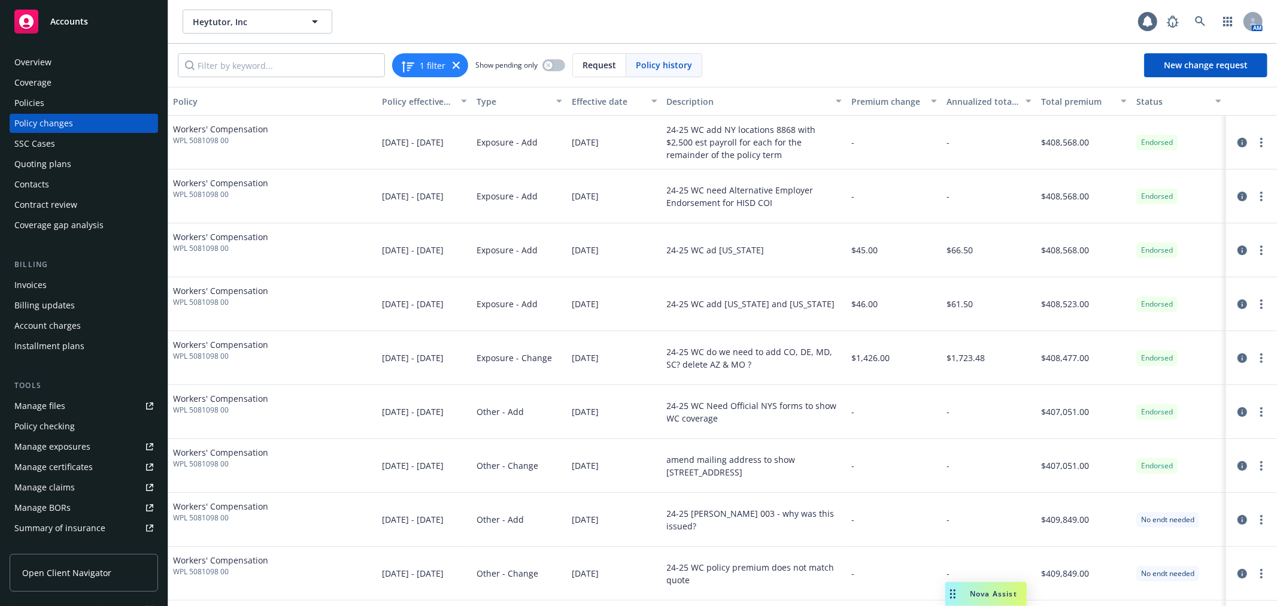
click at [120, 169] on div "Quoting plans" at bounding box center [83, 163] width 139 height 19
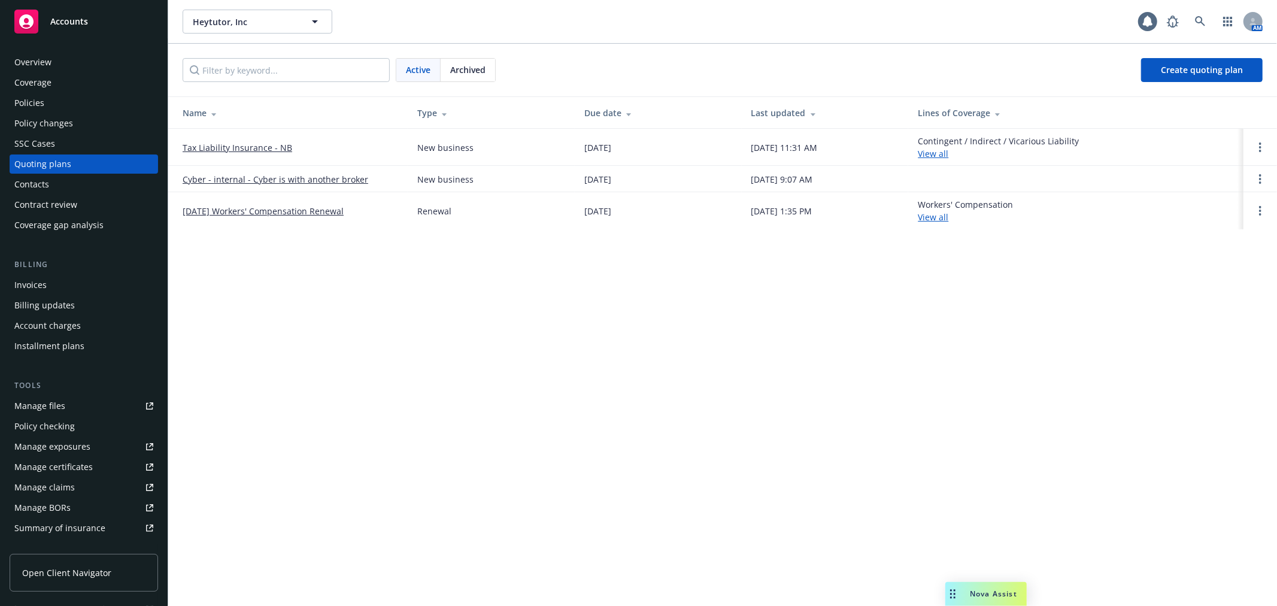
click at [268, 208] on link "[DATE] Workers' Compensation Renewal" at bounding box center [263, 211] width 161 height 13
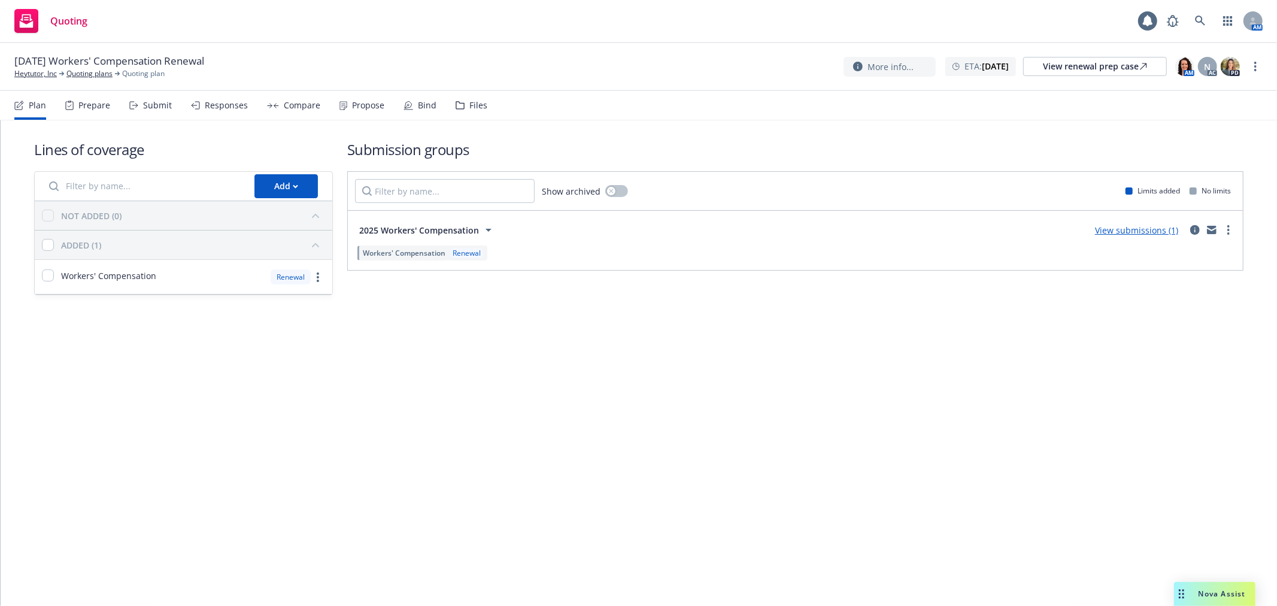
click at [151, 104] on div "Submit" at bounding box center [157, 106] width 29 height 10
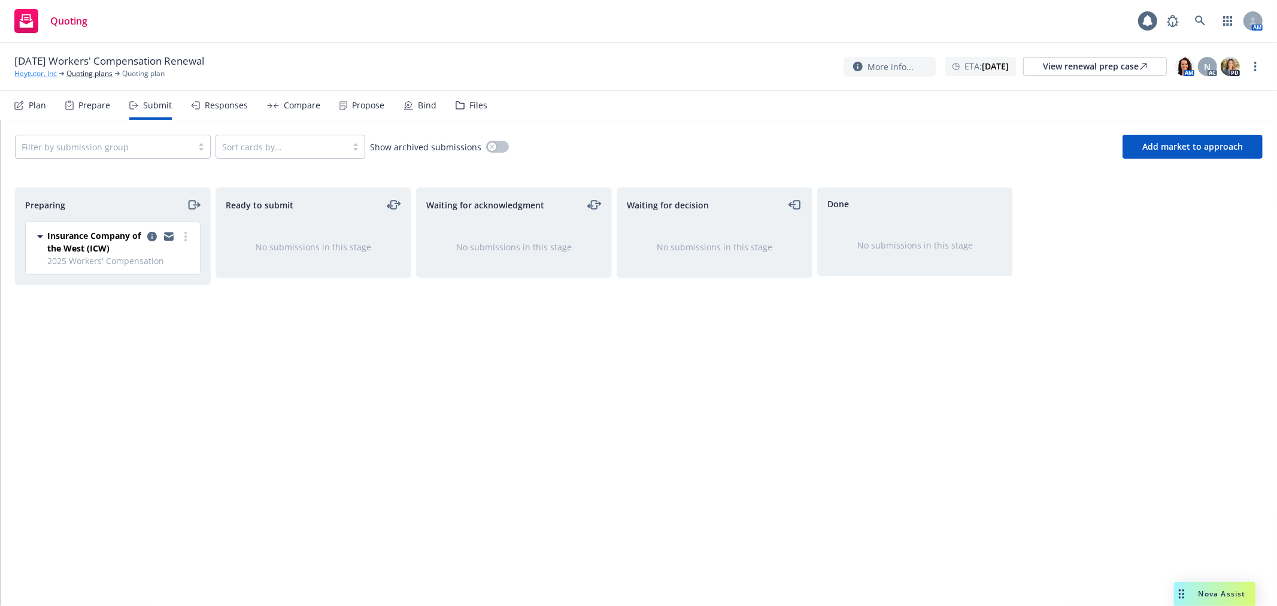
click at [39, 75] on link "Heytutor, Inc" at bounding box center [35, 73] width 43 height 11
